Goal: Task Accomplishment & Management: Use online tool/utility

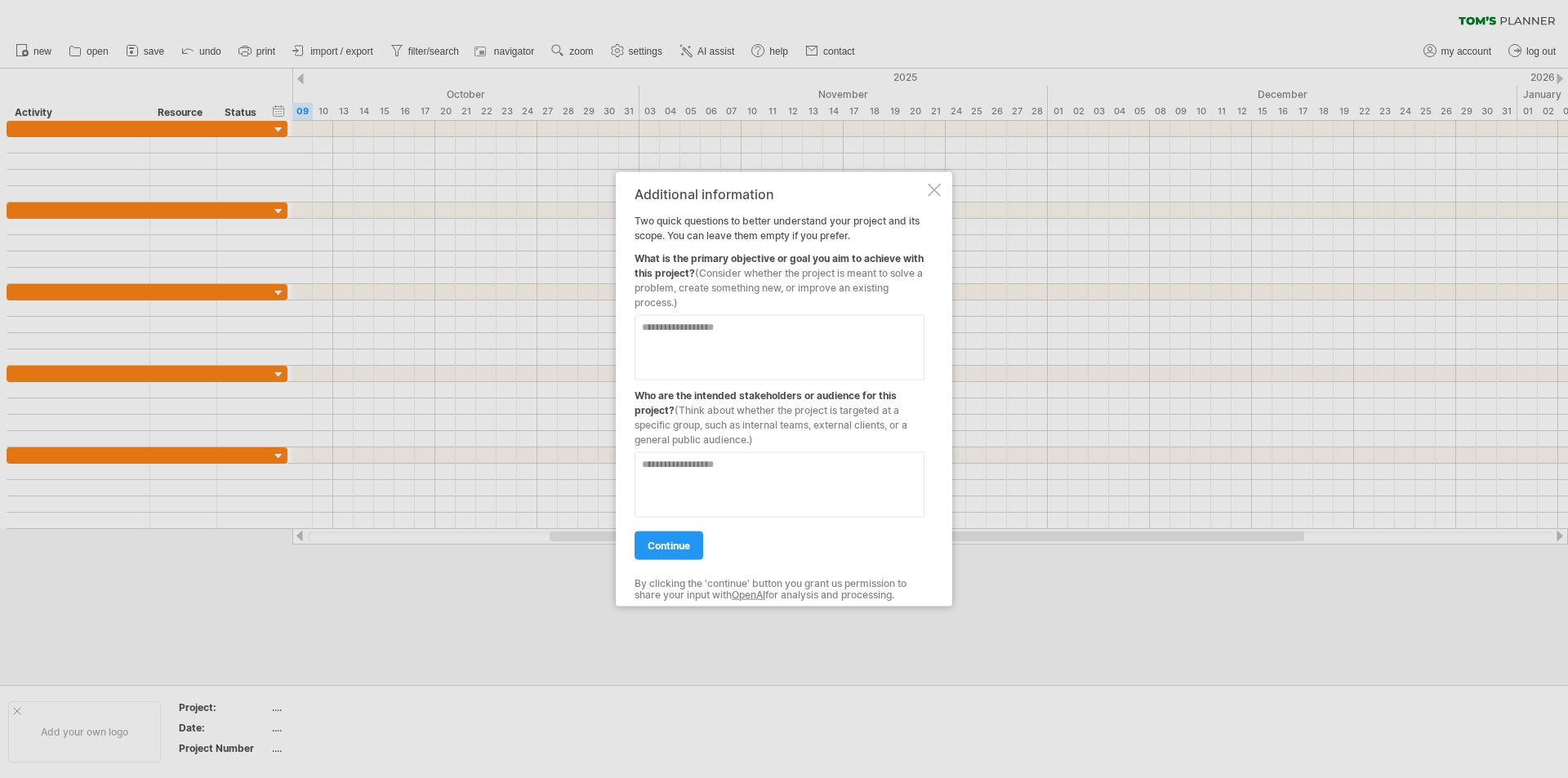
click at [934, 194] on div at bounding box center [934, 190] width 13 height 13
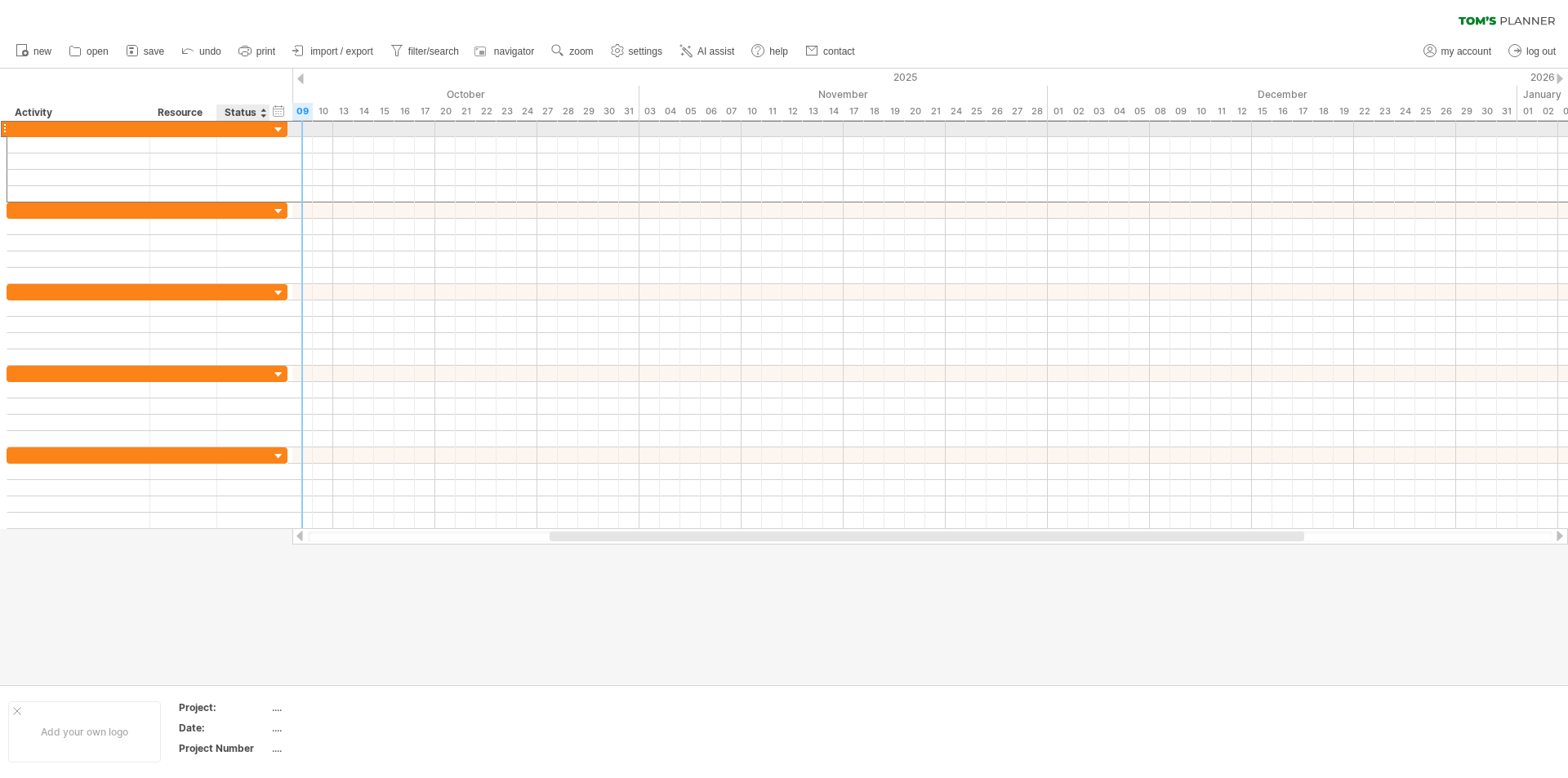
click at [252, 122] on div at bounding box center [243, 129] width 36 height 15
click at [279, 128] on div at bounding box center [279, 130] width 15 height 15
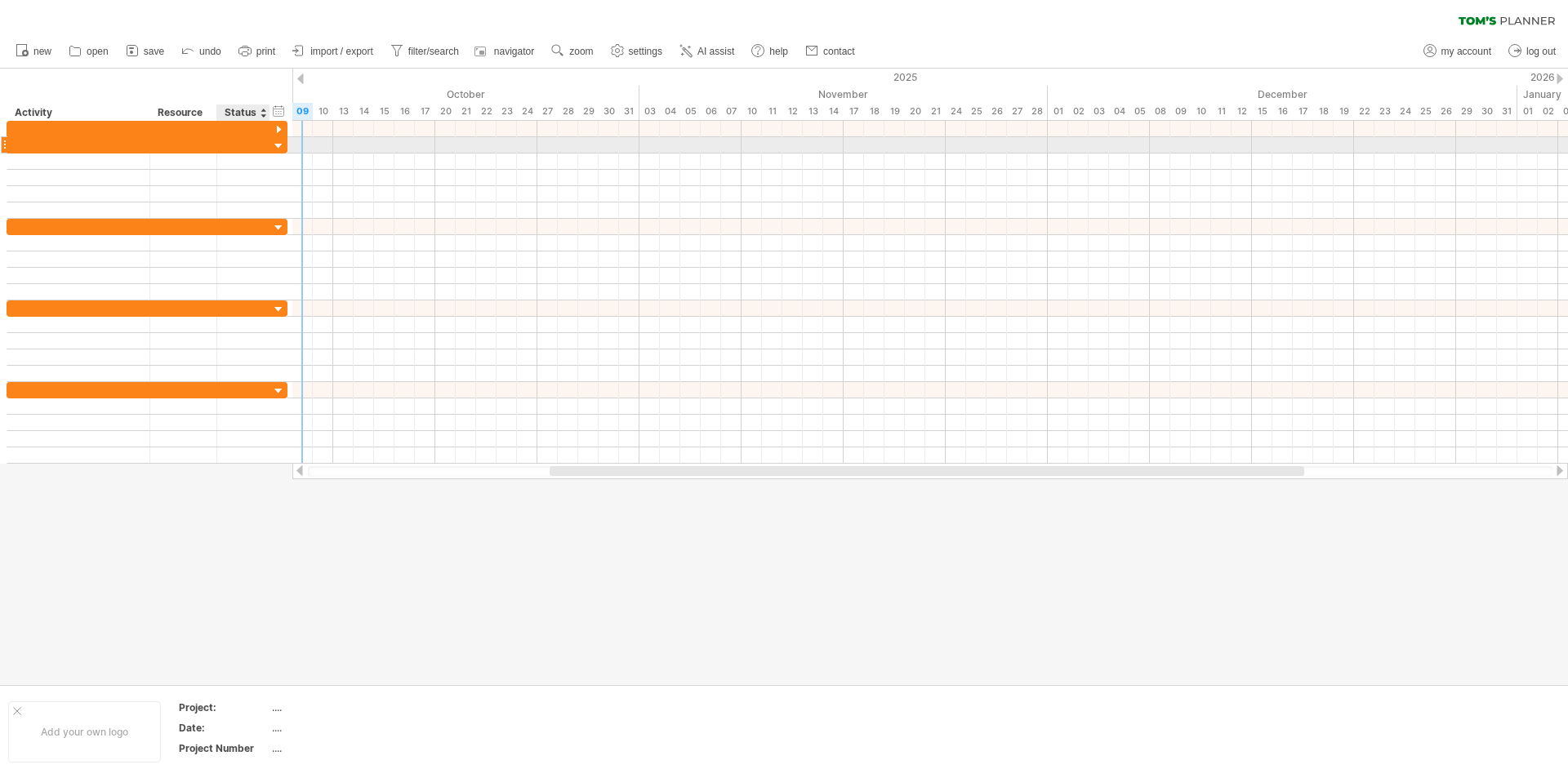
click at [280, 145] on div at bounding box center [279, 147] width 15 height 15
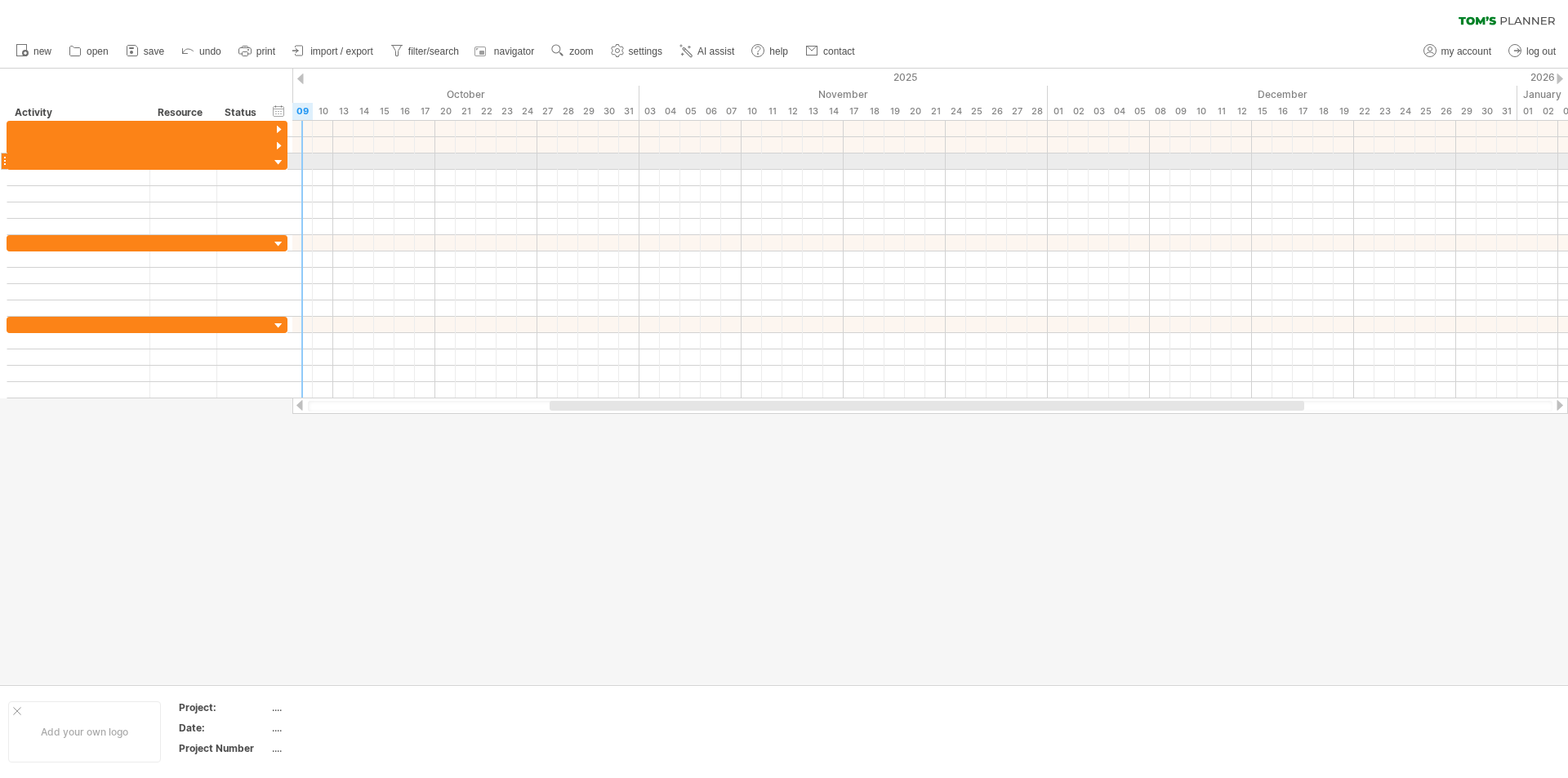
click at [325, 145] on div at bounding box center [930, 145] width 1275 height 16
click at [211, 118] on div at bounding box center [209, 112] width 7 height 16
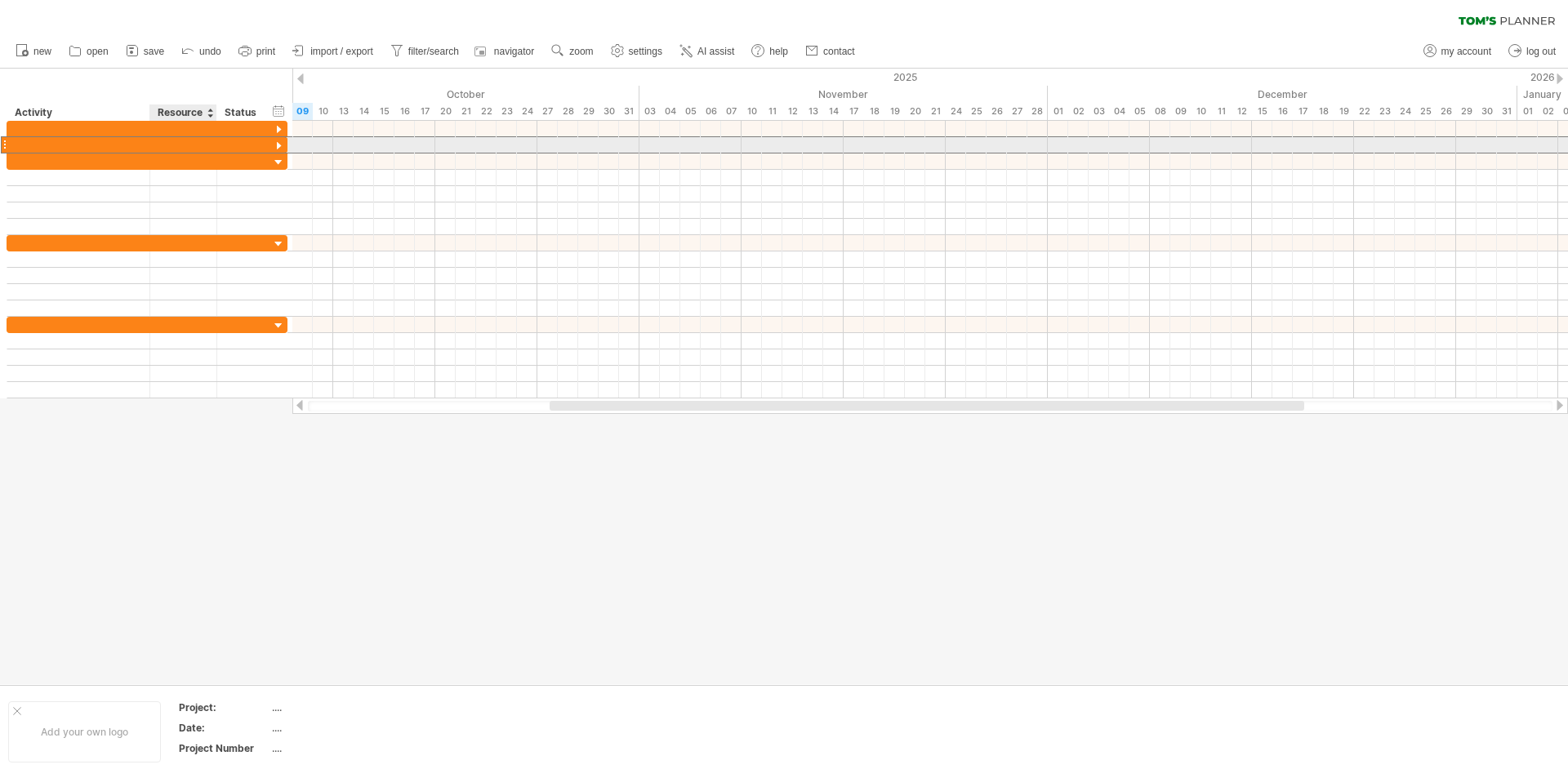
click at [122, 139] on div at bounding box center [78, 145] width 126 height 15
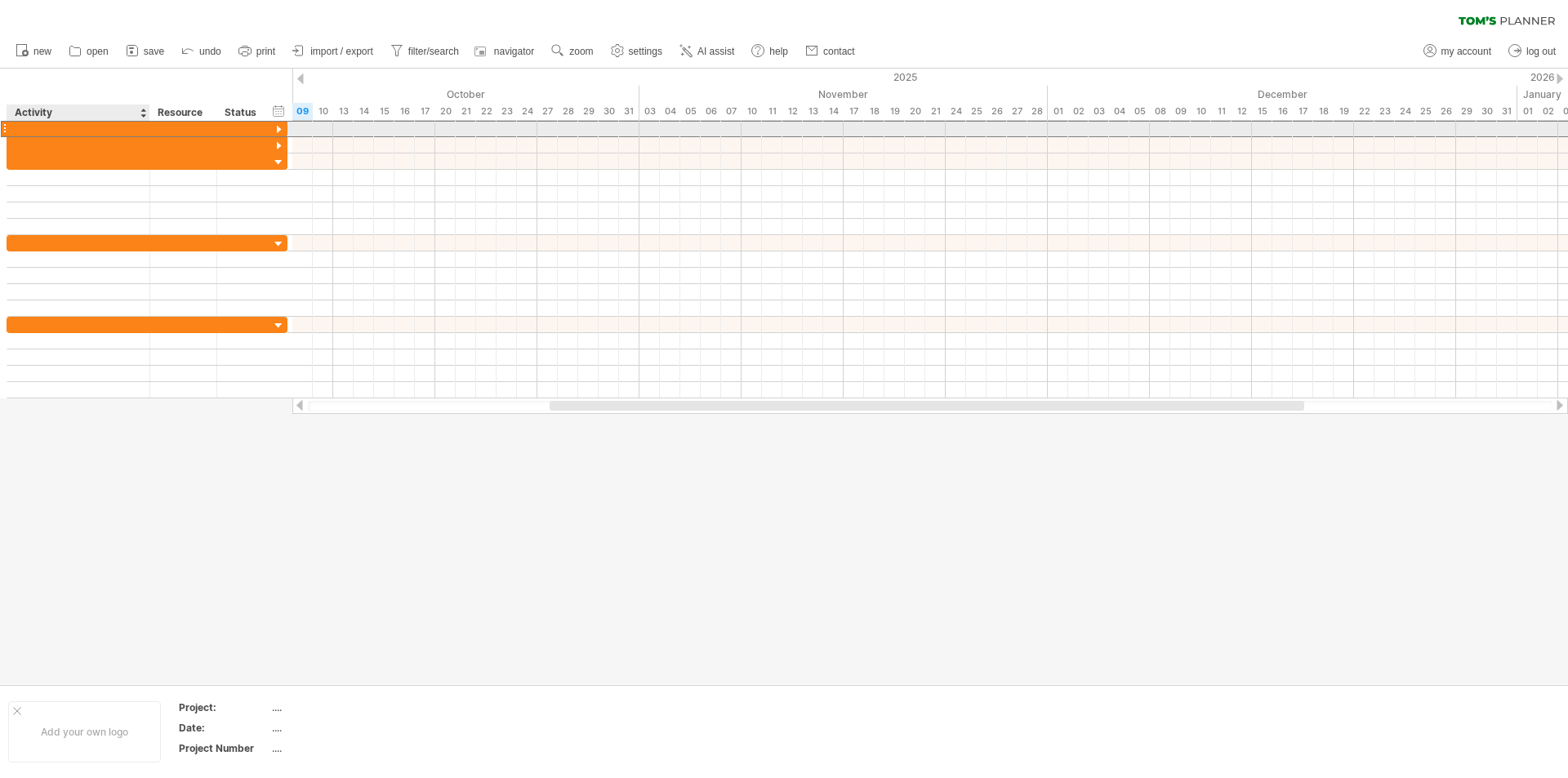
click at [57, 133] on div at bounding box center [78, 129] width 126 height 15
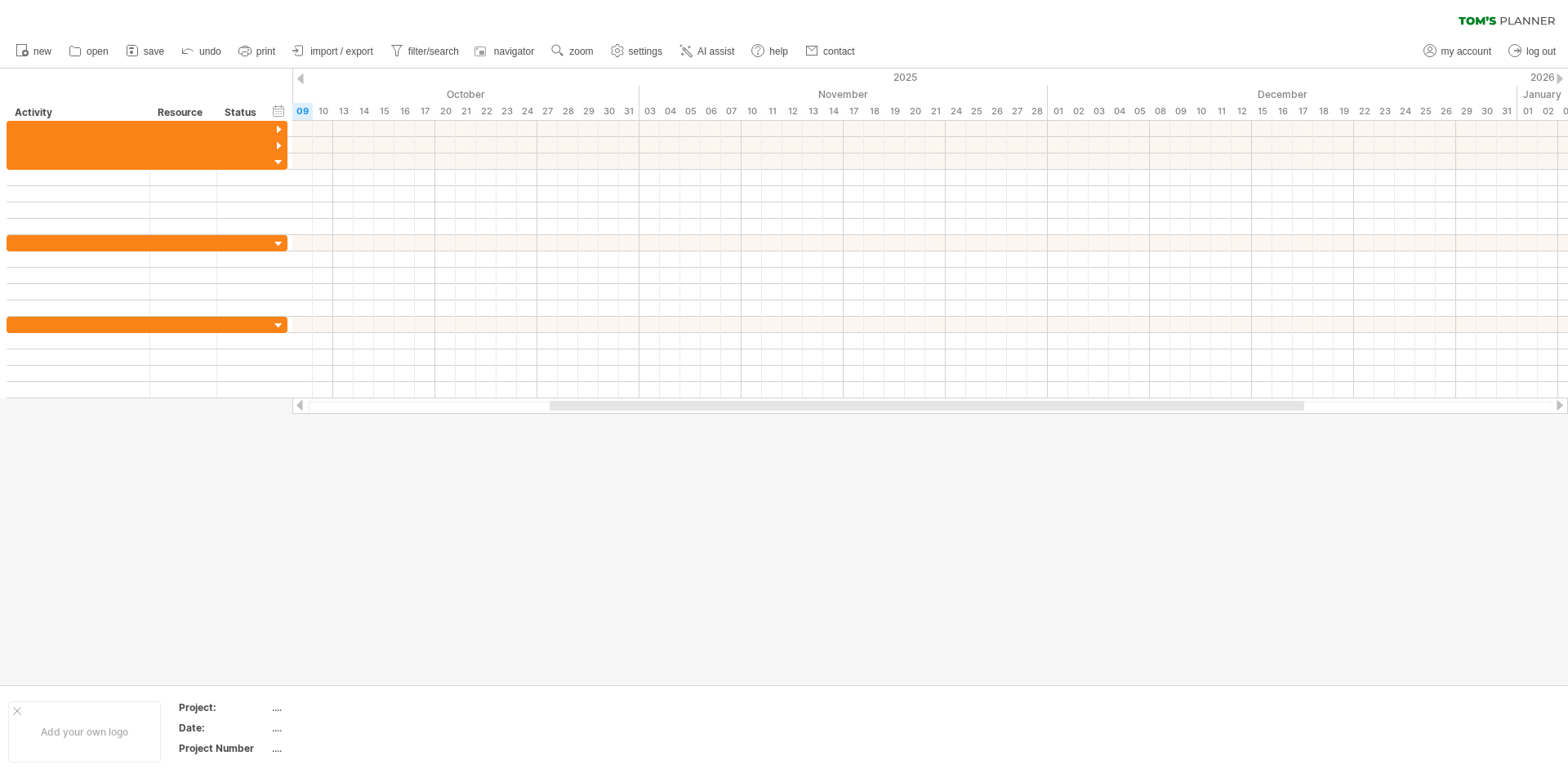
click at [380, 538] on div at bounding box center [784, 376] width 1568 height 616
click at [353, 43] on link "import / export" at bounding box center [333, 51] width 90 height 21
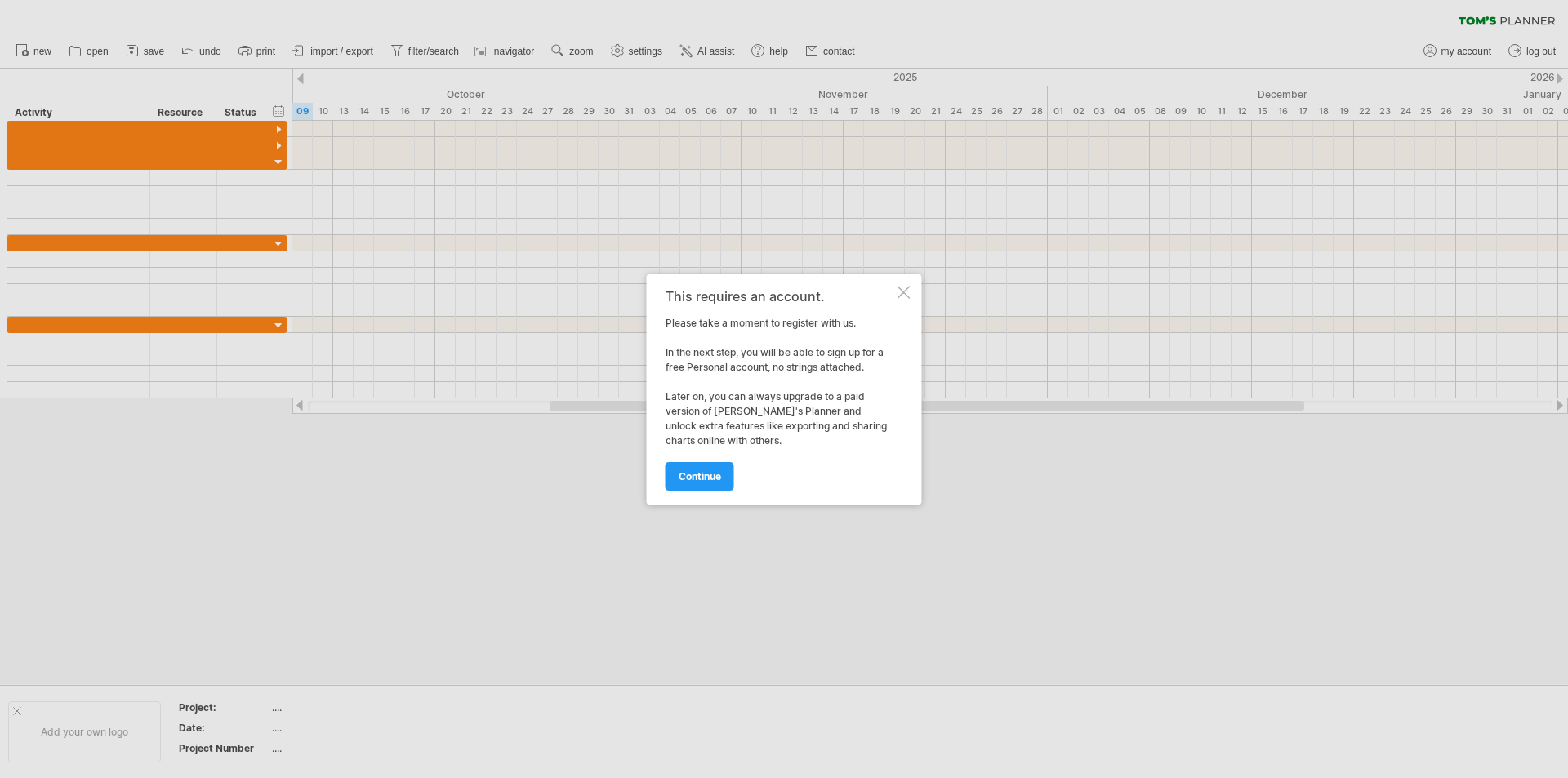
click at [902, 291] on div at bounding box center [904, 293] width 13 height 13
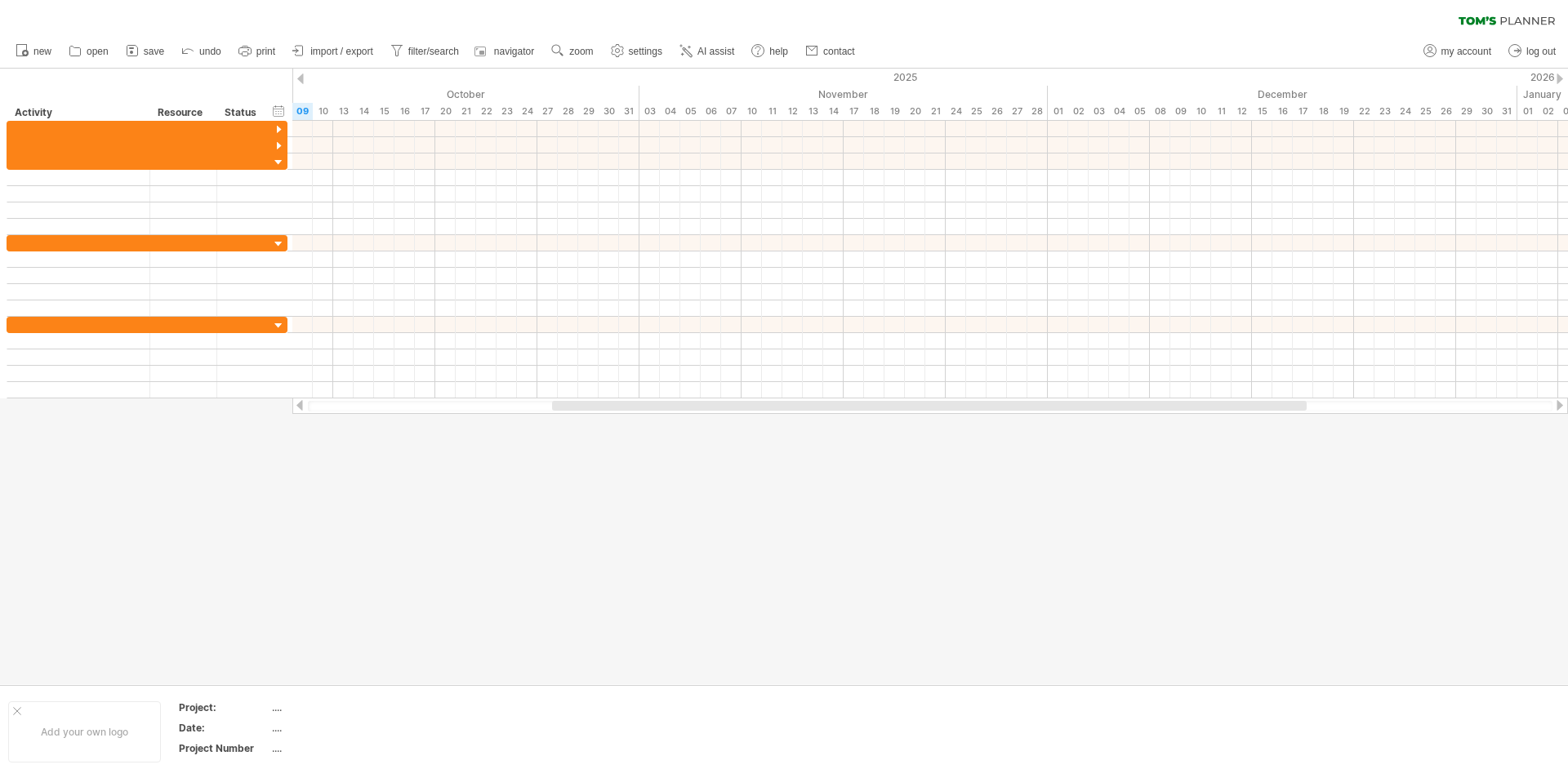
drag, startPoint x: 1219, startPoint y: 405, endPoint x: 1222, endPoint y: 449, distance: 44.1
click at [1222, 449] on div "Trying to reach [DOMAIN_NAME] Connected again... 0% clear filter new" at bounding box center [784, 389] width 1568 height 778
click at [269, 706] on th "Project:" at bounding box center [225, 710] width 92 height 19
click at [278, 711] on div "...." at bounding box center [340, 707] width 137 height 14
click at [233, 477] on div at bounding box center [784, 376] width 1568 height 616
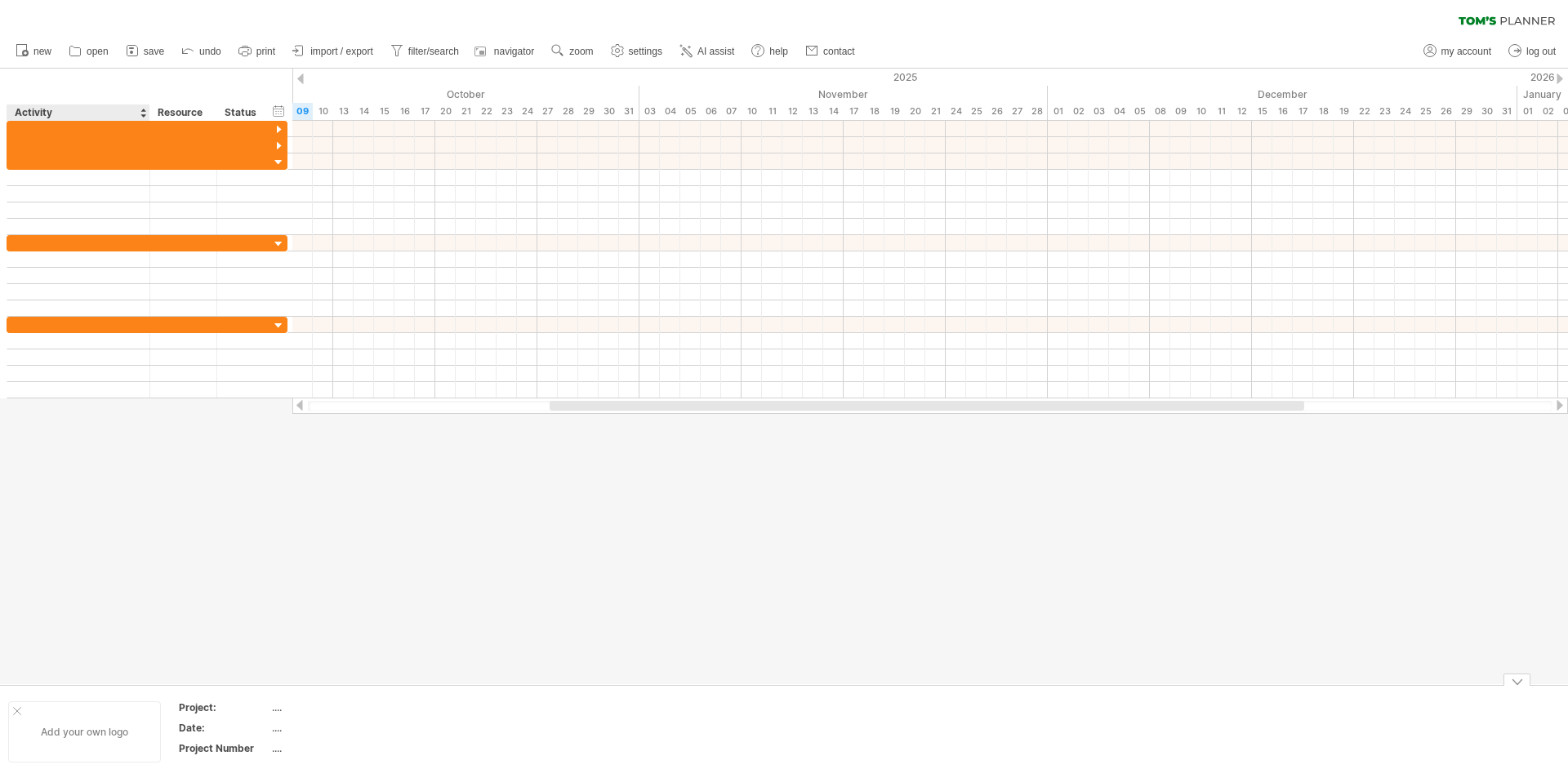
click at [130, 736] on div "Add your own logo" at bounding box center [84, 732] width 153 height 62
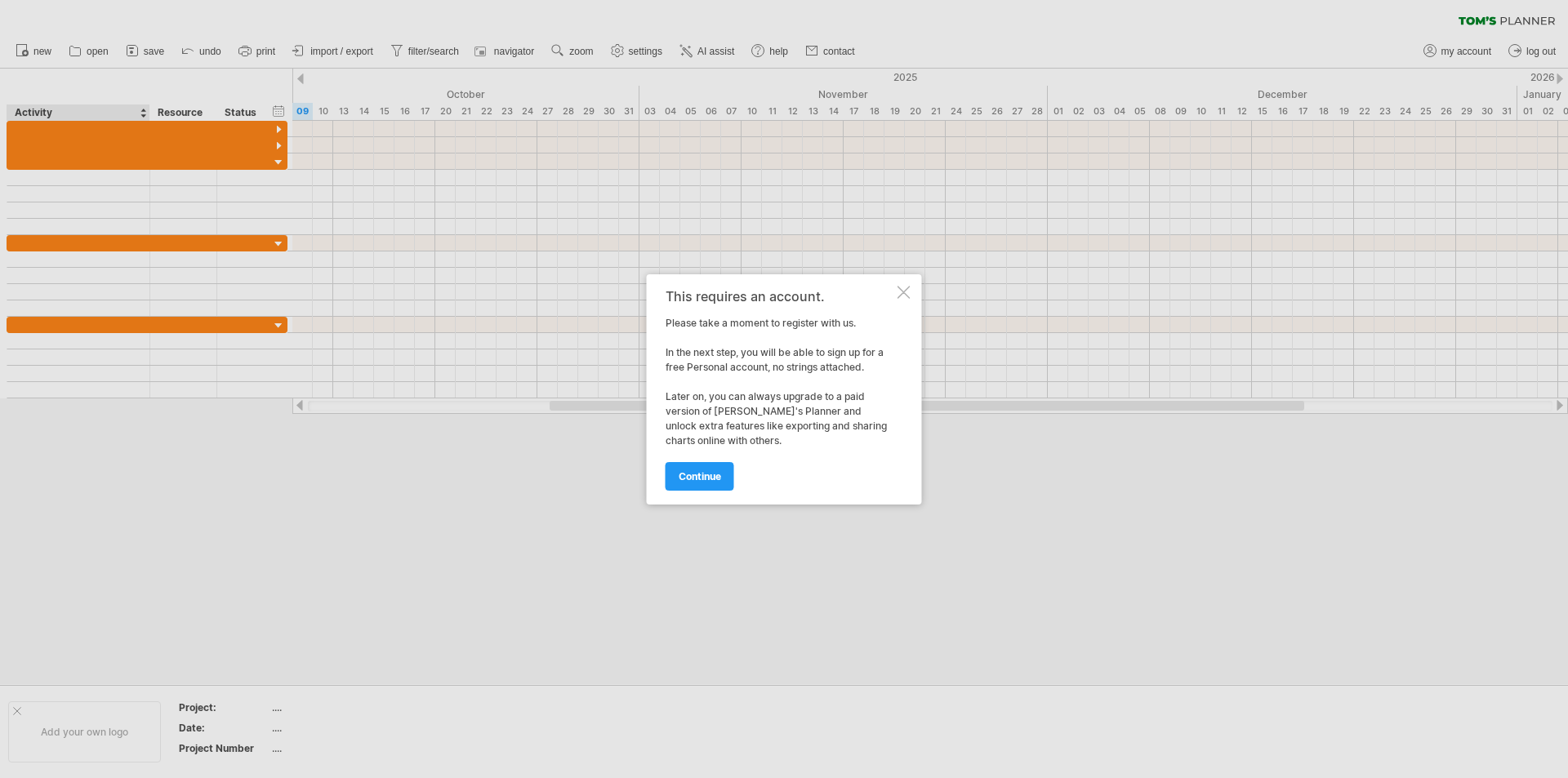
click at [905, 292] on div at bounding box center [904, 293] width 13 height 13
